Goal: Information Seeking & Learning: Check status

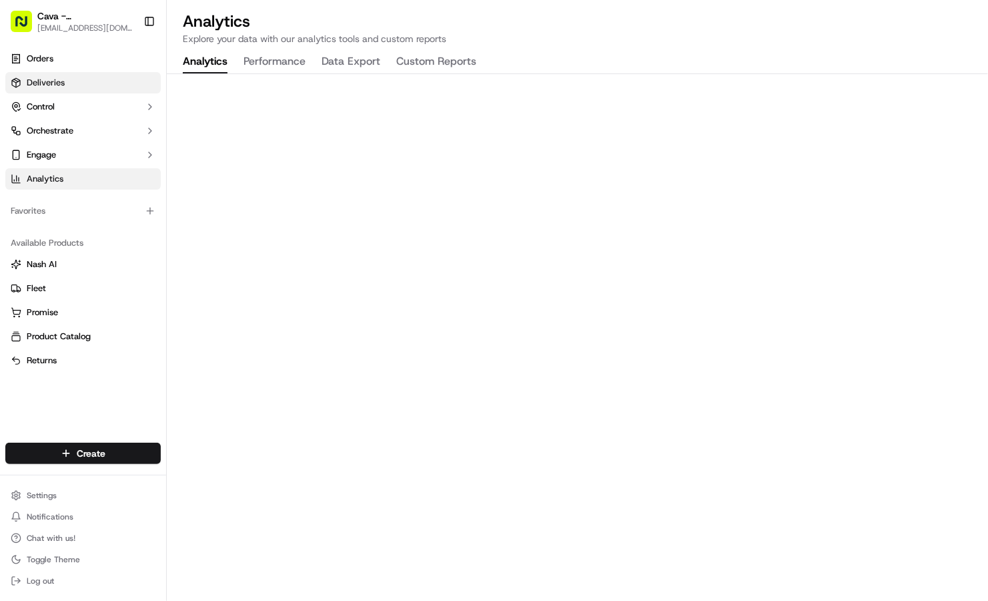
click at [92, 81] on link "Deliveries" at bounding box center [82, 82] width 155 height 21
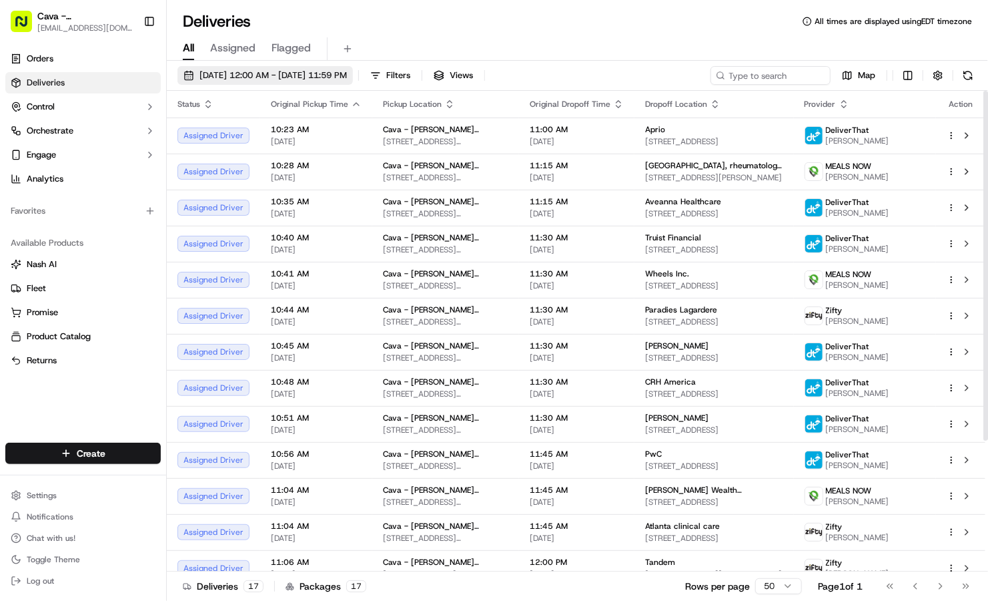
click at [258, 75] on span "[DATE] 12:00 AM - [DATE] 11:59 PM" at bounding box center [273, 75] width 147 height 12
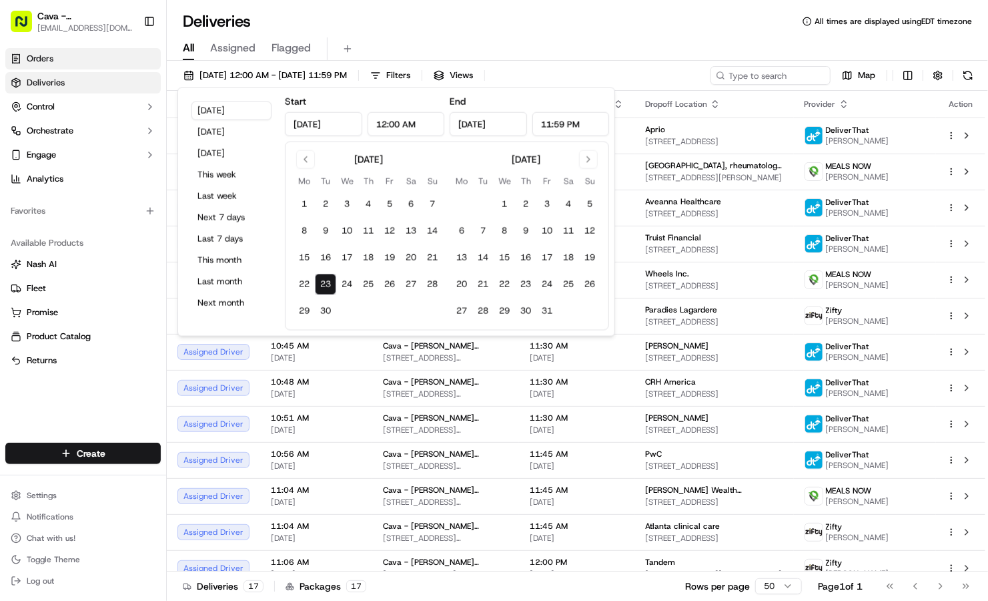
click at [102, 61] on link "Orders" at bounding box center [82, 58] width 155 height 21
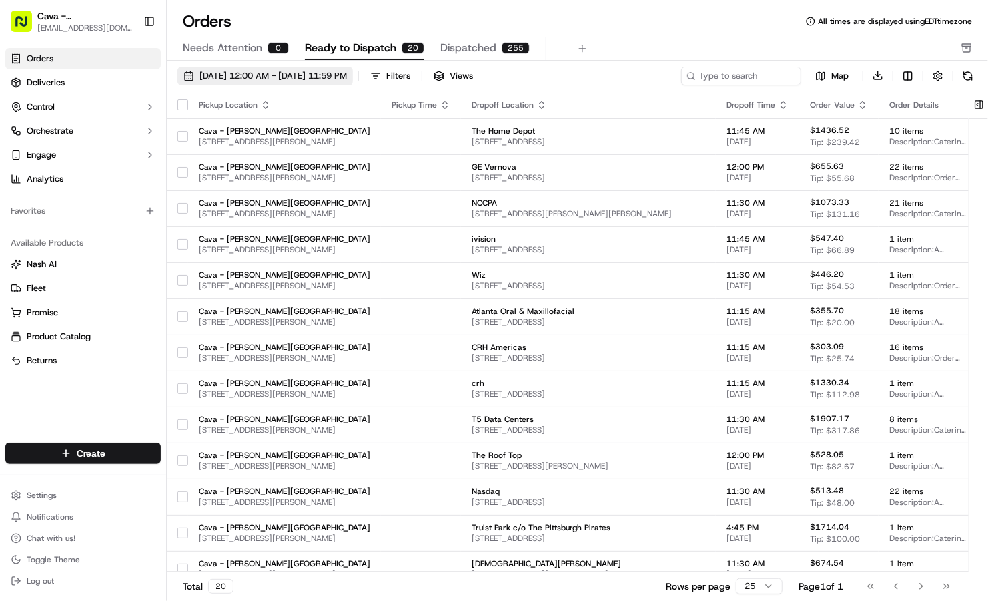
click at [347, 70] on span "[DATE] 12:00 AM - [DATE] 11:59 PM" at bounding box center [273, 76] width 147 height 12
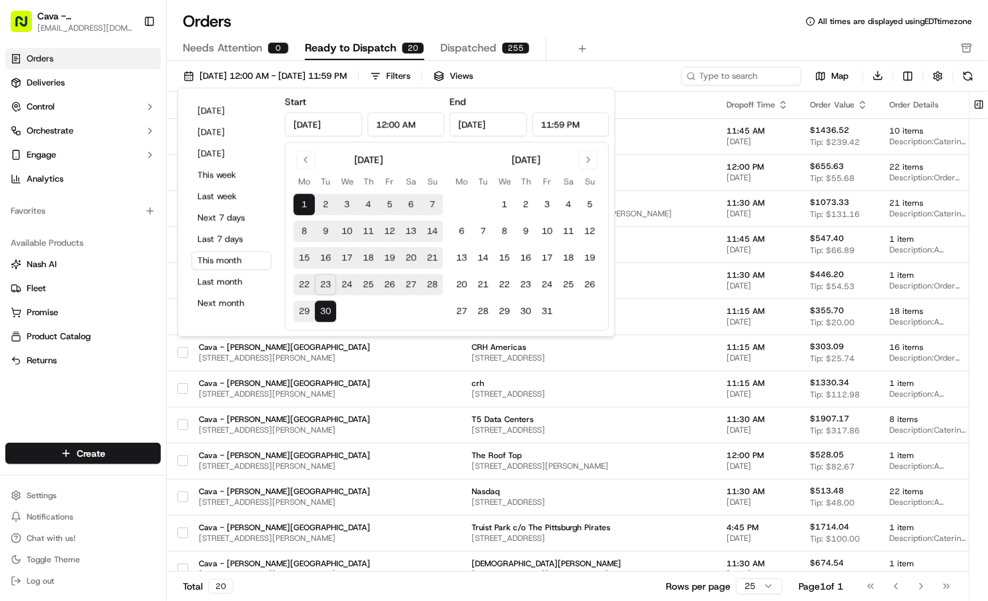
click at [321, 276] on button "23" at bounding box center [325, 284] width 21 height 21
type input "[DATE]"
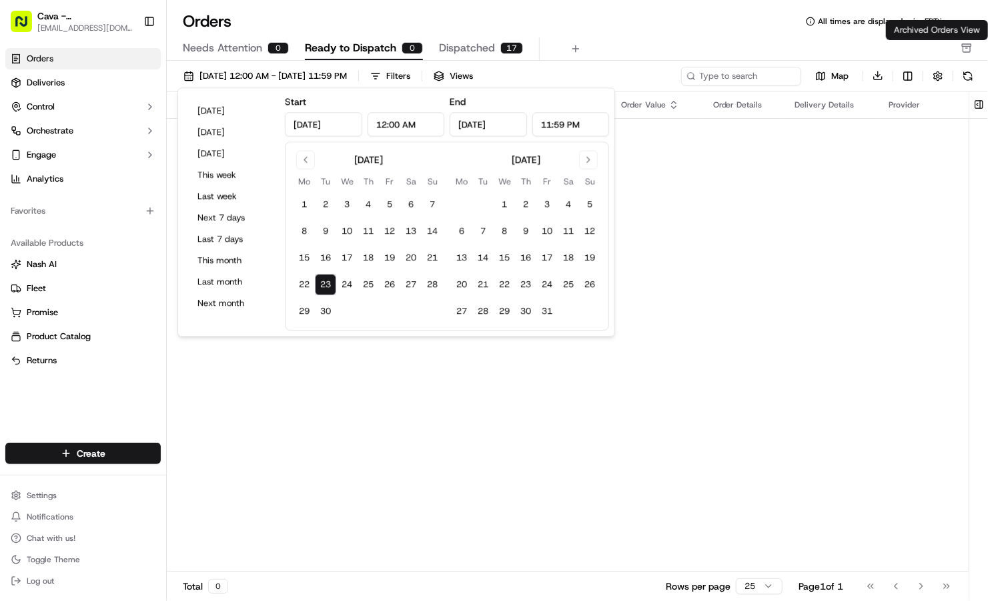
click at [972, 51] on icon "button" at bounding box center [967, 48] width 11 height 11
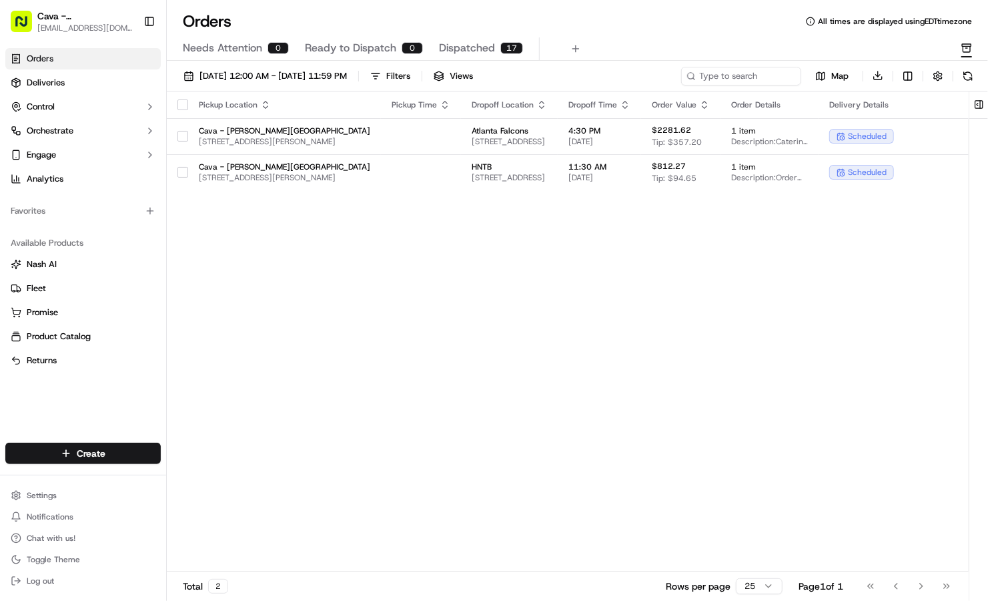
click at [479, 45] on span "Dispatched" at bounding box center [467, 48] width 56 height 16
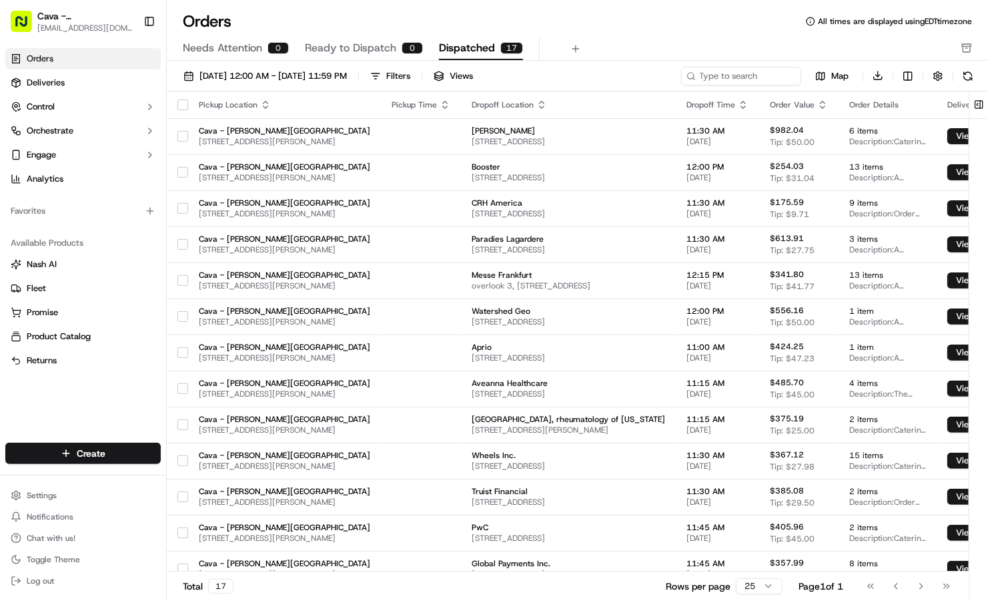
click at [764, 65] on div "[DATE] 12:00 AM - [DATE] 11:59 PM Filters Views Map Download Pickup Location Pi…" at bounding box center [577, 335] width 821 height 549
click at [761, 78] on input at bounding box center [721, 76] width 160 height 19
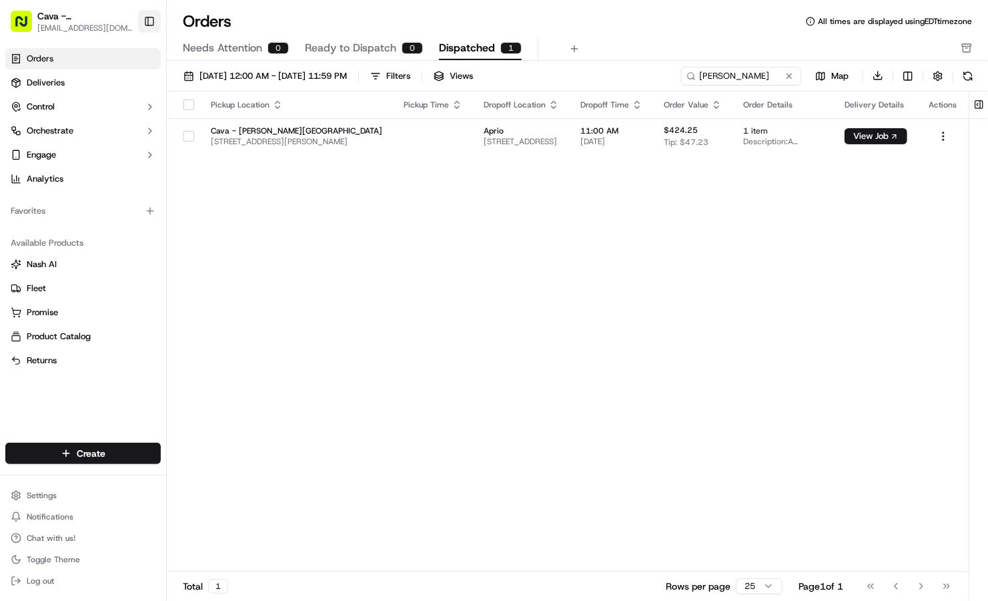
click at [146, 21] on button "Toggle Sidebar" at bounding box center [149, 21] width 23 height 23
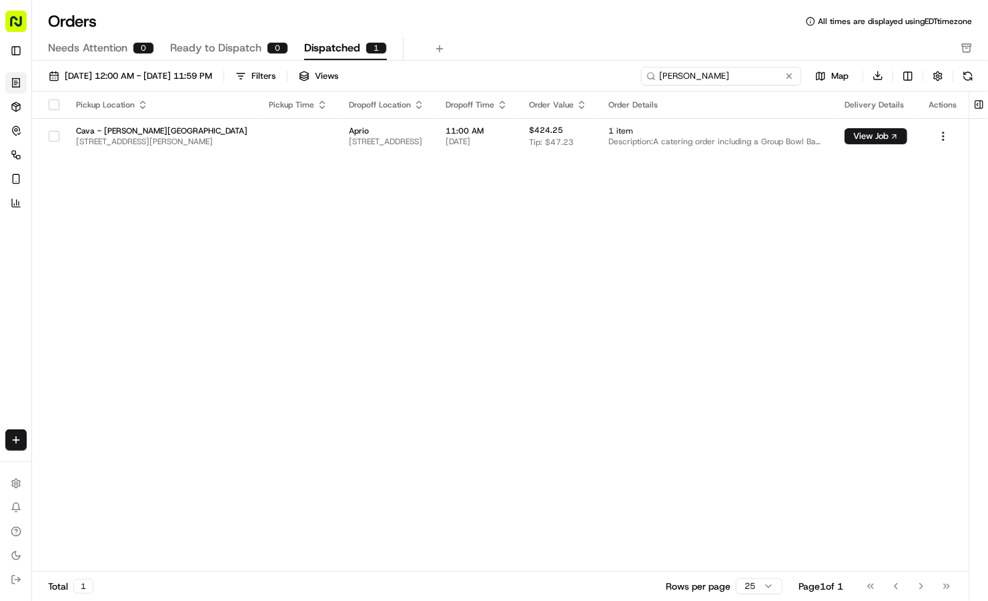
drag, startPoint x: 732, startPoint y: 73, endPoint x: 623, endPoint y: 63, distance: 109.3
click at [623, 63] on div "[DATE] 12:00 AM - [DATE] 11:59 PM Filters Views kim sp Map Download Pickup Loca…" at bounding box center [510, 335] width 956 height 549
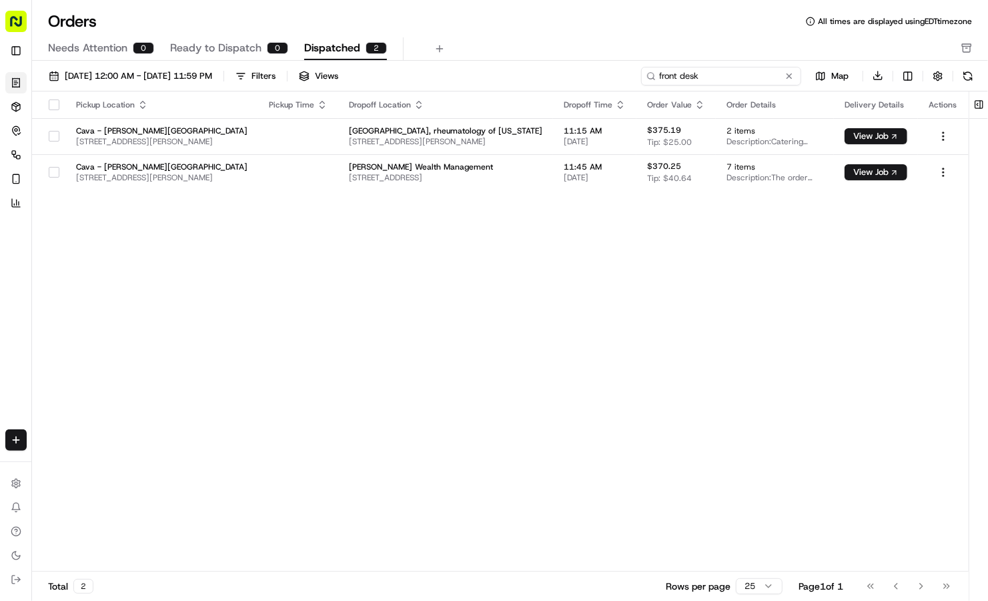
drag, startPoint x: 707, startPoint y: 73, endPoint x: 569, endPoint y: 53, distance: 139.6
click at [569, 53] on div "Orders All times are displayed using EDT timezone Needs Attention 0 Ready to Di…" at bounding box center [510, 300] width 956 height 601
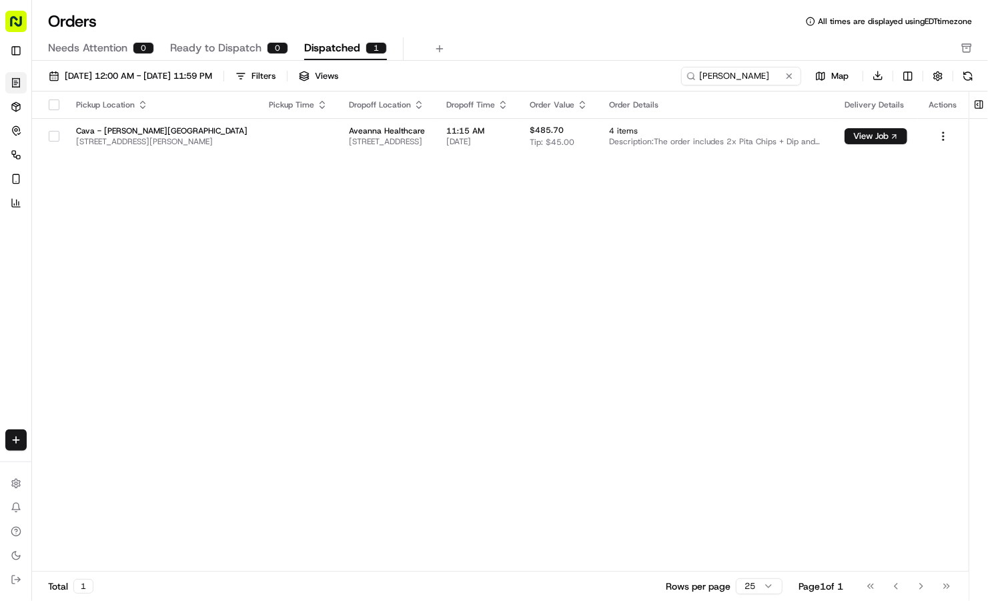
click at [701, 64] on div "[DATE] 12:00 AM - [DATE] 11:59 PM Filters Views ali b Map Download Pickup Locat…" at bounding box center [510, 335] width 956 height 549
drag, startPoint x: 724, startPoint y: 77, endPoint x: 566, endPoint y: 73, distance: 158.2
click at [566, 73] on div "[DATE] 12:00 AM - [DATE] 11:59 PM Filters Views ali b Map Download" at bounding box center [510, 78] width 956 height 25
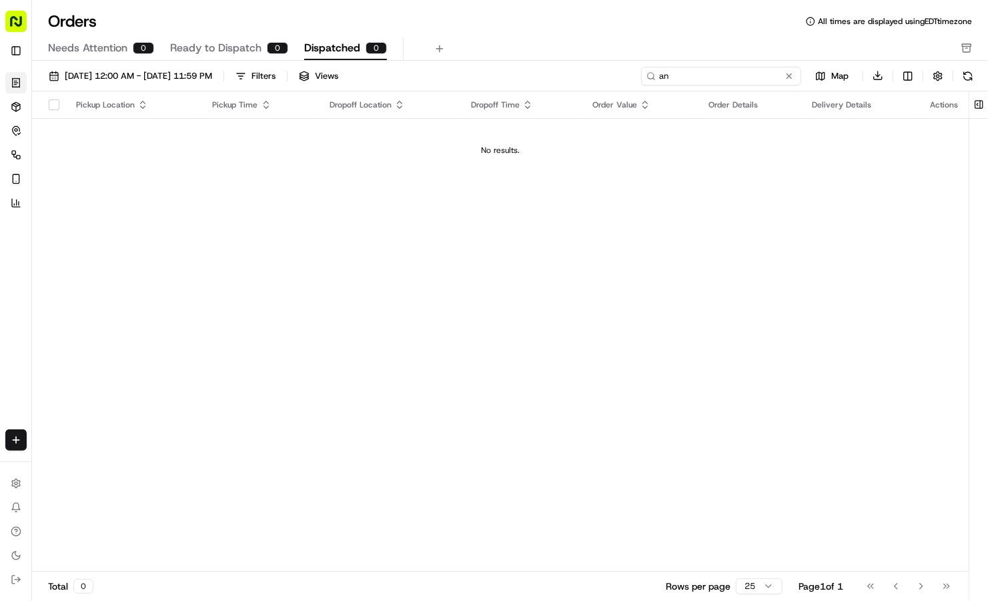
type input "a"
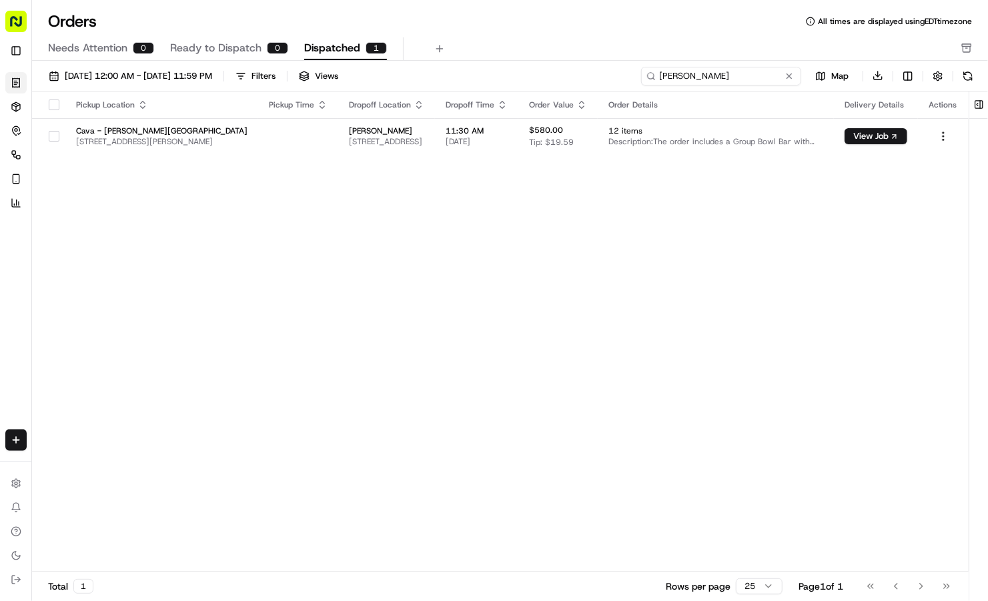
drag, startPoint x: 688, startPoint y: 79, endPoint x: 559, endPoint y: 44, distance: 133.4
click at [559, 44] on div "Orders All times are displayed using EDT timezone Needs Attention 0 Ready to Di…" at bounding box center [510, 300] width 956 height 601
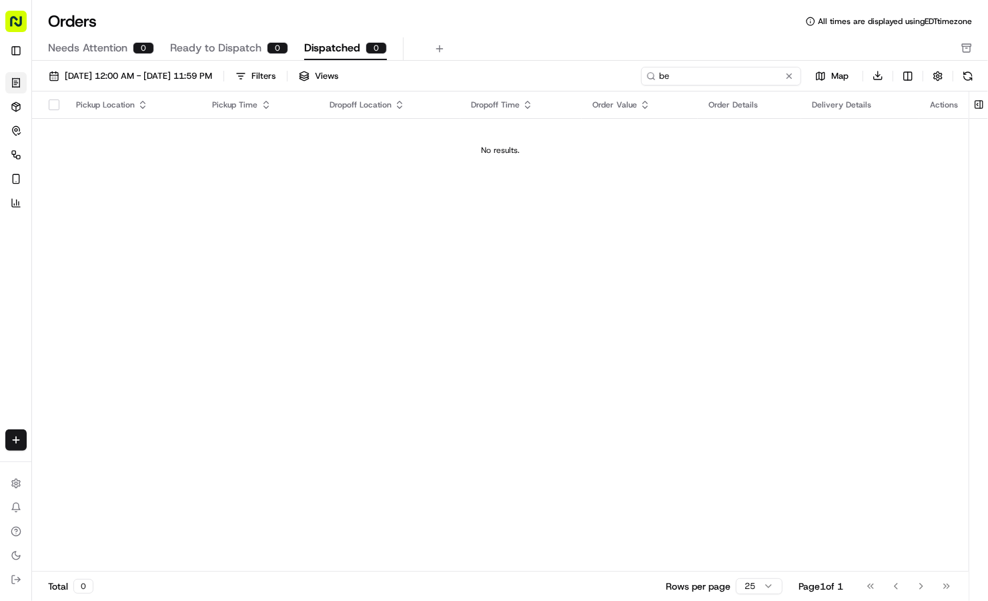
type input "b"
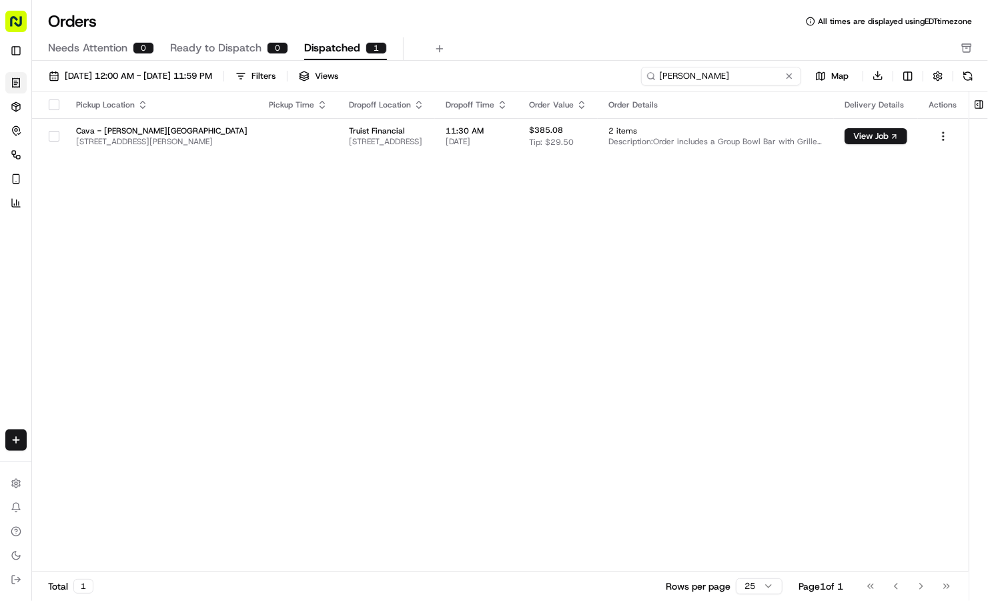
drag, startPoint x: 681, startPoint y: 70, endPoint x: 607, endPoint y: 79, distance: 73.9
click at [607, 79] on div "[DATE] 12:00 AM - [DATE] 11:59 PM Filters Views [PERSON_NAME] Map Download" at bounding box center [510, 78] width 956 height 25
drag, startPoint x: 688, startPoint y: 75, endPoint x: 581, endPoint y: 65, distance: 107.9
click at [581, 65] on div "[DATE] 12:00 AM - [DATE] 11:59 PM Filters Views [PERSON_NAME] Map Download Pick…" at bounding box center [510, 335] width 956 height 549
drag, startPoint x: 708, startPoint y: 78, endPoint x: 531, endPoint y: 56, distance: 178.2
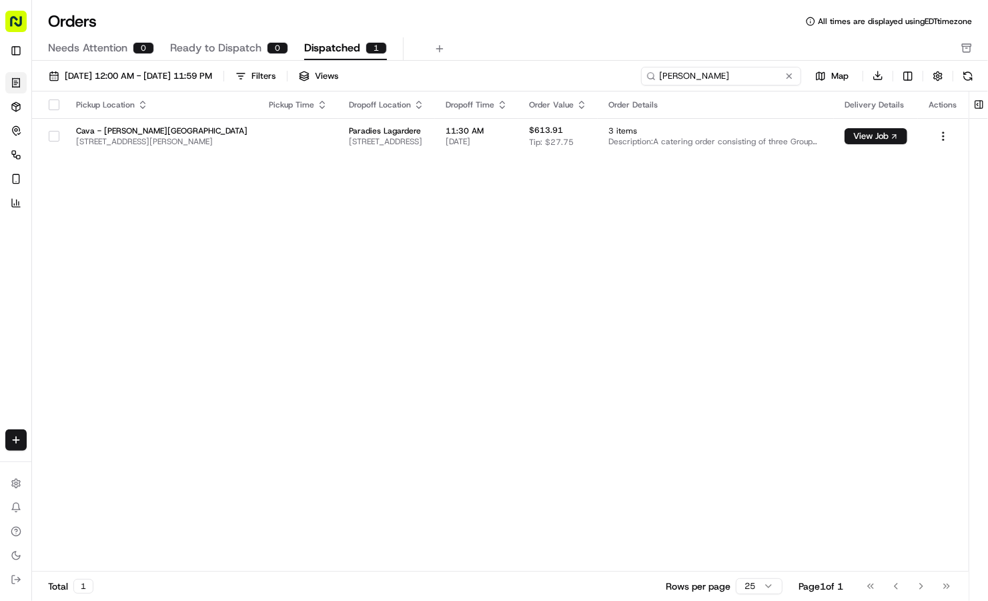
click at [531, 56] on div "Orders All times are displayed using EDT timezone Needs Attention 0 Ready to Di…" at bounding box center [510, 300] width 956 height 601
drag, startPoint x: 713, startPoint y: 79, endPoint x: 551, endPoint y: 65, distance: 162.7
click at [551, 65] on div "[DATE] 12:00 AM - [DATE] 11:59 PM Filters Views brittan Map Download Pickup Loc…" at bounding box center [510, 335] width 956 height 549
type input "pearl"
click at [793, 73] on button at bounding box center [789, 75] width 13 height 13
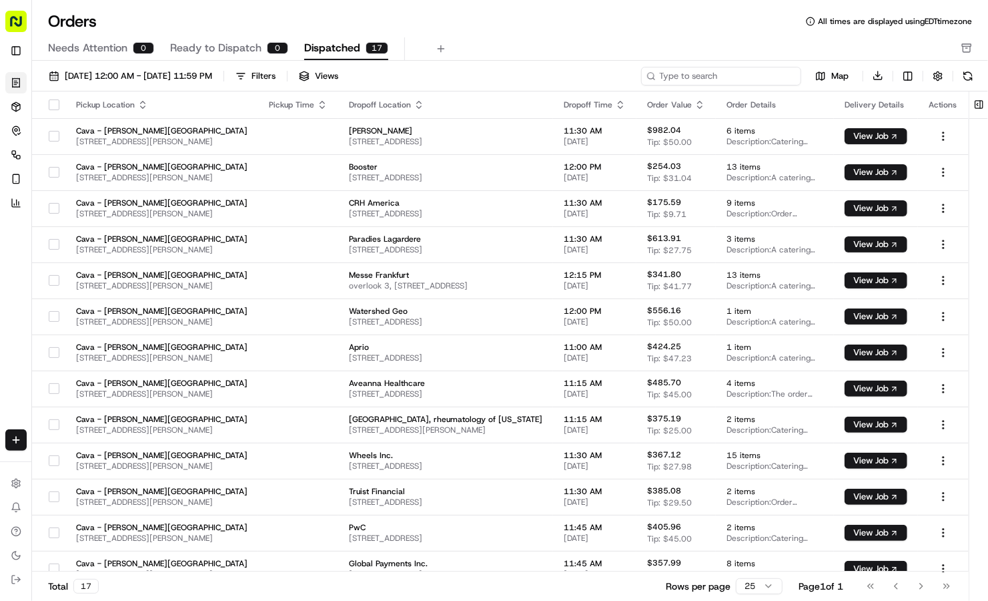
click at [753, 80] on input at bounding box center [721, 76] width 160 height 19
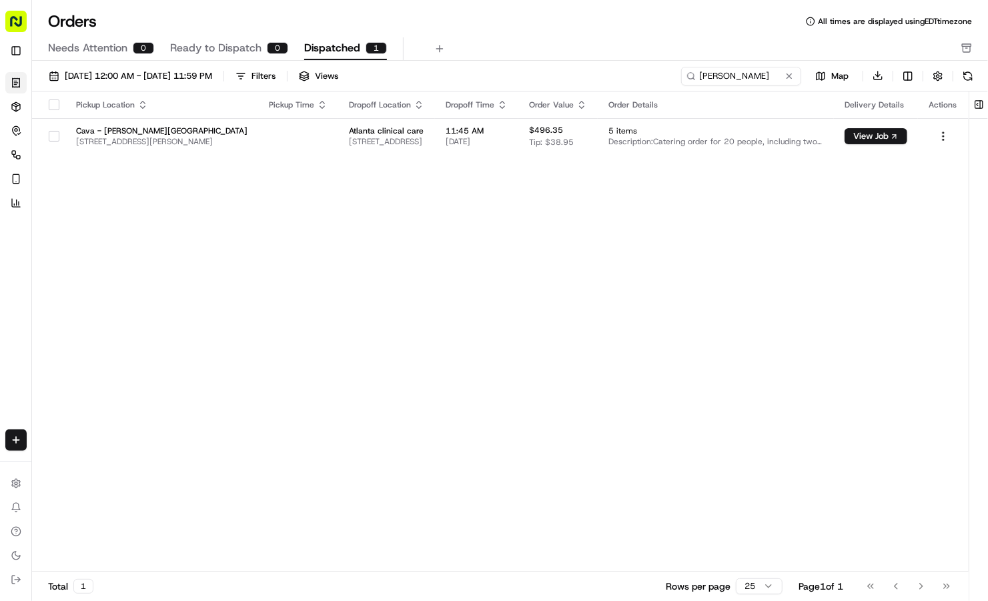
drag, startPoint x: 713, startPoint y: 85, endPoint x: 701, endPoint y: 79, distance: 13.4
click at [701, 79] on div "[DATE] 12:00 AM - [DATE] 11:59 PM Filters Views [PERSON_NAME] Map Download" at bounding box center [510, 78] width 956 height 25
drag, startPoint x: 723, startPoint y: 80, endPoint x: 584, endPoint y: 56, distance: 140.9
click at [584, 56] on div "Orders All times are displayed using EDT timezone Needs Attention 0 Ready to Di…" at bounding box center [510, 300] width 956 height 601
drag, startPoint x: 692, startPoint y: 75, endPoint x: 561, endPoint y: 42, distance: 134.8
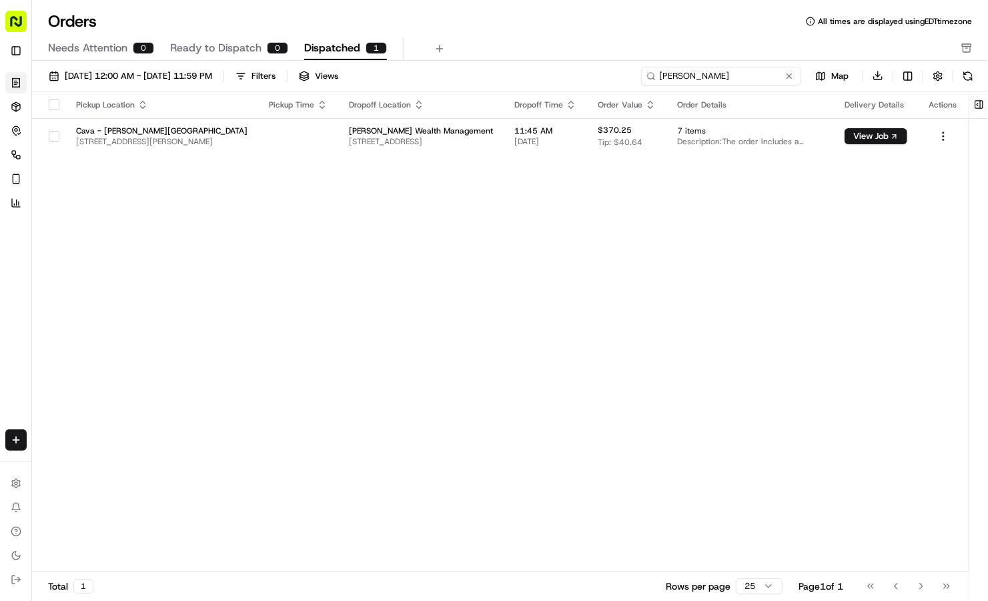
click at [561, 42] on div "Orders All times are displayed using EDT timezone Needs Attention 0 Ready to Di…" at bounding box center [510, 300] width 956 height 601
drag, startPoint x: 687, startPoint y: 76, endPoint x: 543, endPoint y: 39, distance: 148.3
click at [543, 39] on div "Orders All times are displayed using EDT timezone Needs Attention 0 Ready to Di…" at bounding box center [510, 300] width 956 height 601
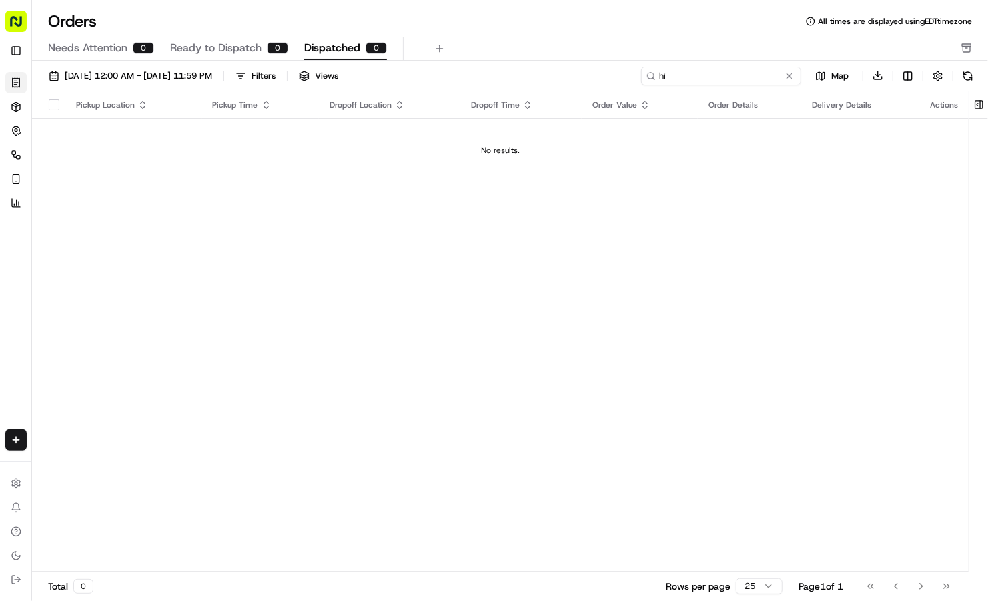
type input "h"
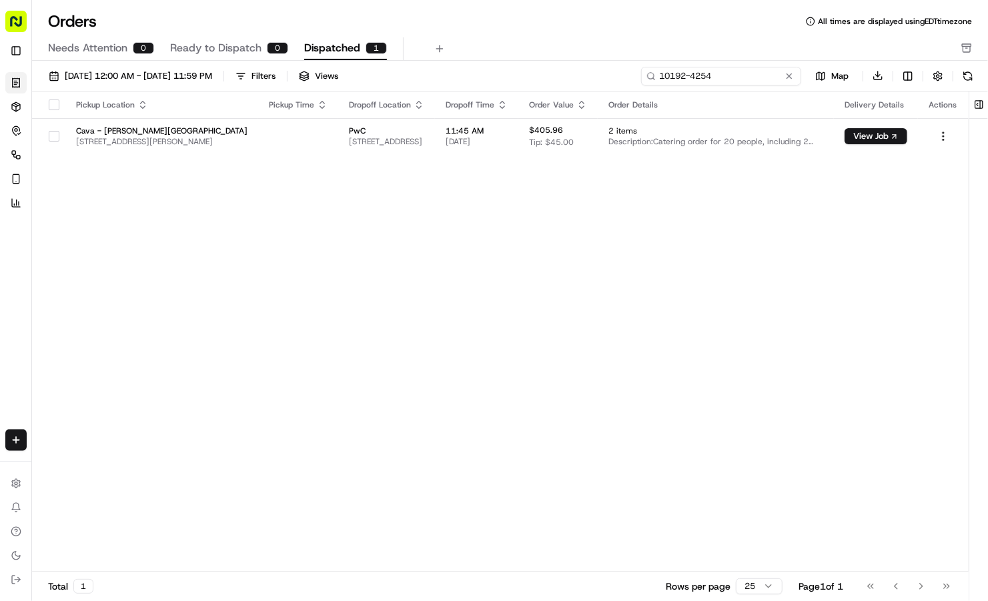
drag, startPoint x: 721, startPoint y: 79, endPoint x: 551, endPoint y: 53, distance: 172.7
click at [551, 53] on div "Orders All times are displayed using EDT timezone Needs Attention 0 Ready to Di…" at bounding box center [510, 300] width 956 height 601
drag, startPoint x: 695, startPoint y: 77, endPoint x: 528, endPoint y: 60, distance: 167.7
click at [528, 61] on div "[DATE] 12:00 AM - [DATE] 11:59 PM Filters Views [PERSON_NAME] g Map Download Pi…" at bounding box center [510, 335] width 956 height 549
drag, startPoint x: 694, startPoint y: 84, endPoint x: 600, endPoint y: 55, distance: 98.6
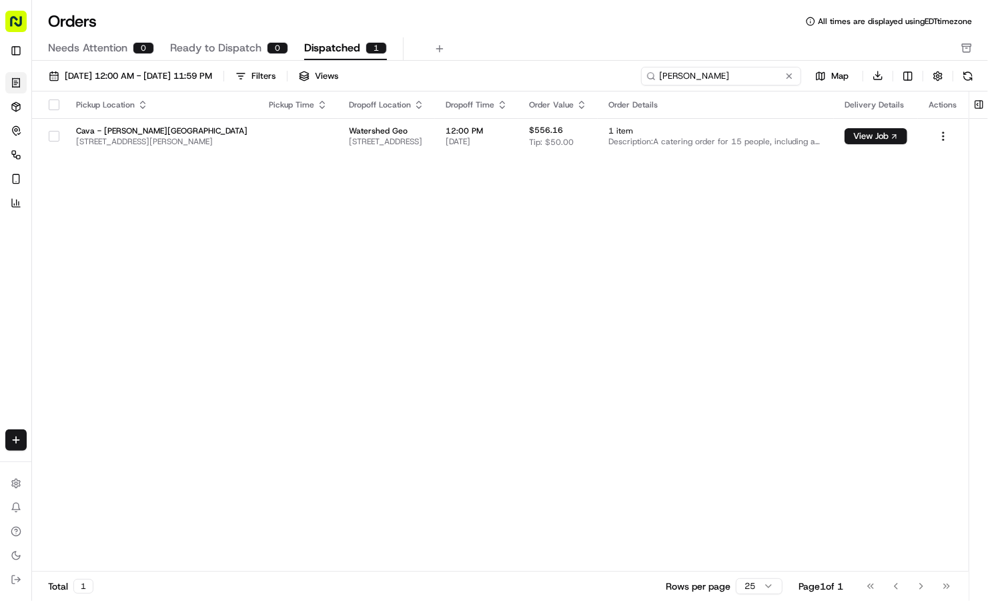
click at [600, 55] on div "Orders All times are displayed using EDT timezone Needs Attention 0 Ready to Di…" at bounding box center [510, 300] width 956 height 601
drag, startPoint x: 709, startPoint y: 73, endPoint x: 559, endPoint y: 61, distance: 151.2
click at [559, 61] on div "[DATE] 12:00 AM - [DATE] 11:59 PM Filters Views [PERSON_NAME] sh Map Download P…" at bounding box center [510, 335] width 956 height 549
drag, startPoint x: 696, startPoint y: 73, endPoint x: 553, endPoint y: 51, distance: 145.3
click at [553, 51] on div "Orders All times are displayed using EDT timezone Needs Attention 0 Ready to Di…" at bounding box center [510, 300] width 956 height 601
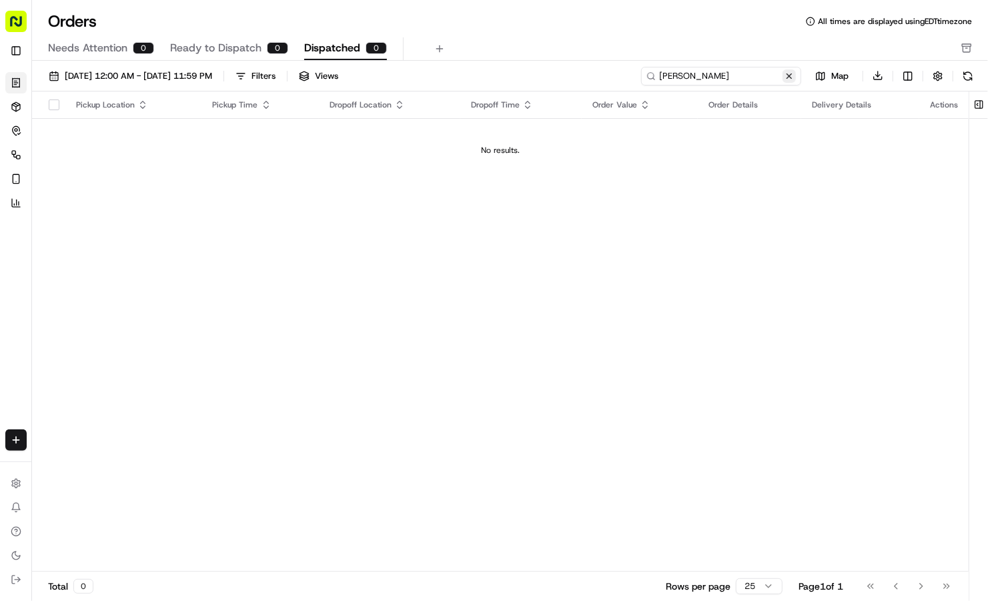
type input "[PERSON_NAME]"
click at [789, 71] on button at bounding box center [789, 75] width 13 height 13
